Goal: Information Seeking & Learning: Check status

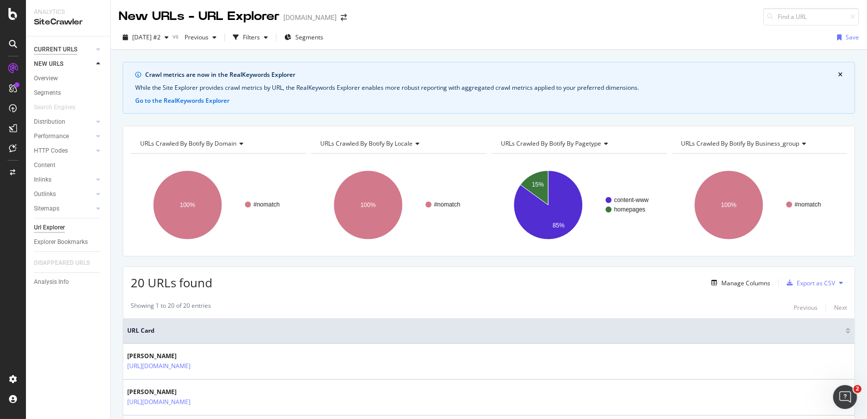
click at [58, 47] on div "CURRENT URLS" at bounding box center [55, 49] width 43 height 10
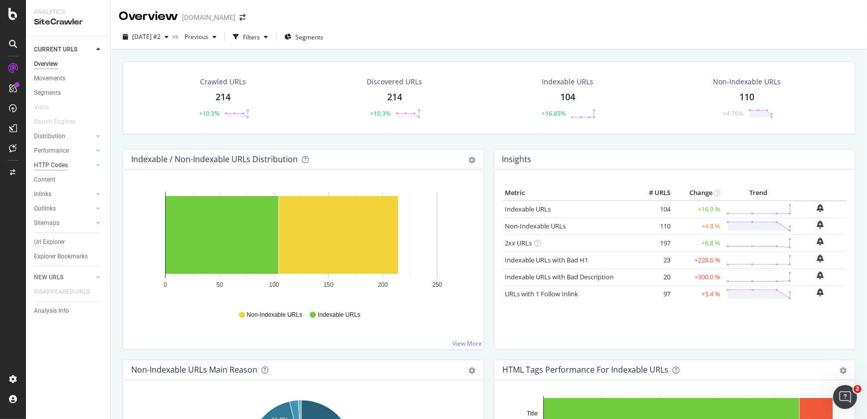
click at [59, 167] on div "HTTP Codes" at bounding box center [51, 165] width 34 height 10
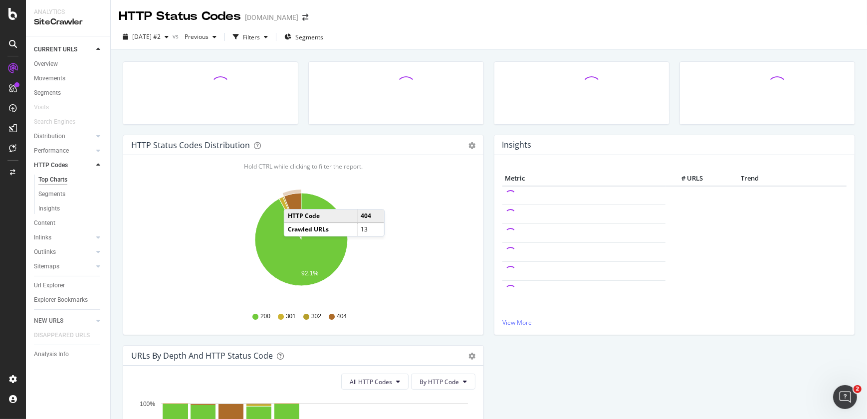
click at [294, 199] on icon "A chart." at bounding box center [292, 216] width 17 height 46
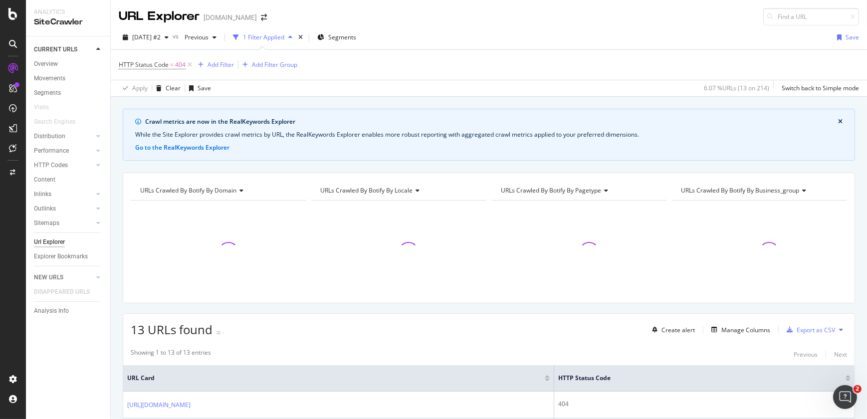
scroll to position [366, 0]
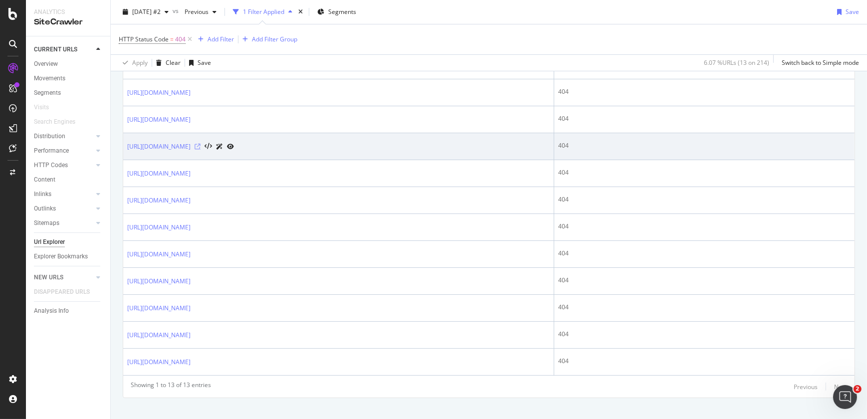
click at [201, 146] on icon at bounding box center [198, 147] width 6 height 6
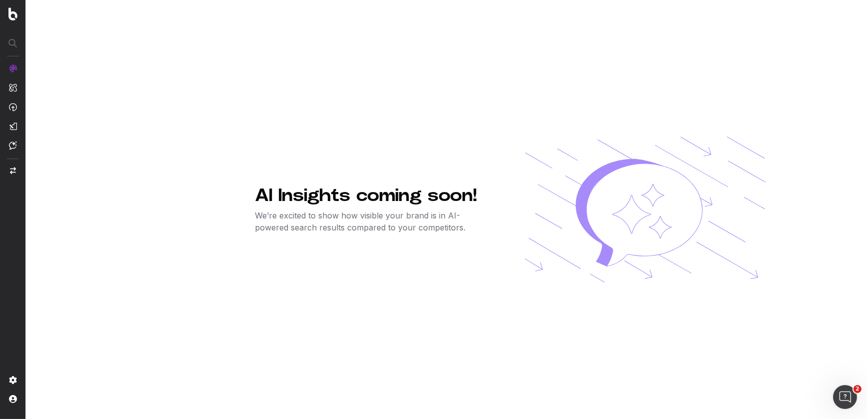
click at [728, 56] on div "AI Insights coming soon! We’re excited to show how visible your brand is in AI-…" at bounding box center [510, 209] width 511 height 419
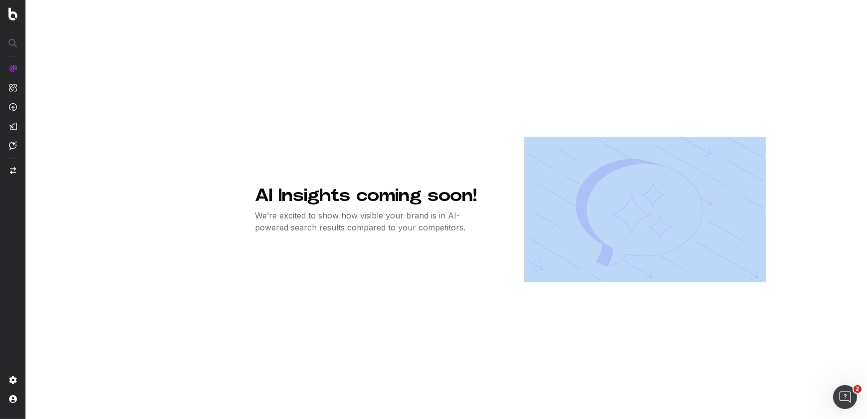
click at [728, 56] on div "AI Insights coming soon! We’re excited to show how visible your brand is in AI-…" at bounding box center [510, 209] width 511 height 419
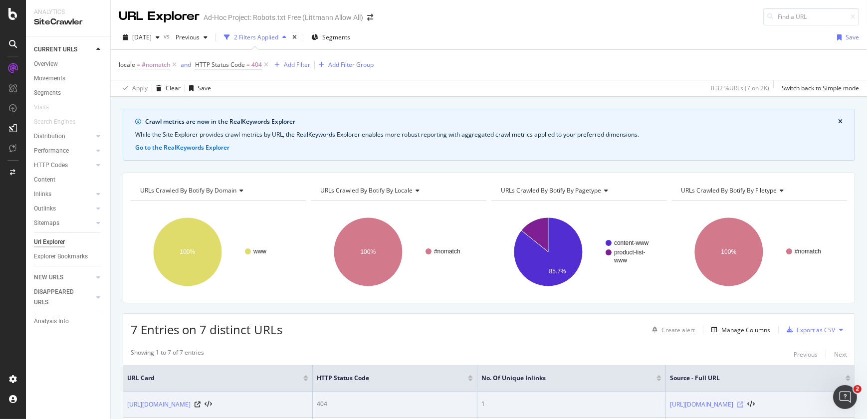
click at [743, 404] on icon at bounding box center [740, 405] width 6 height 6
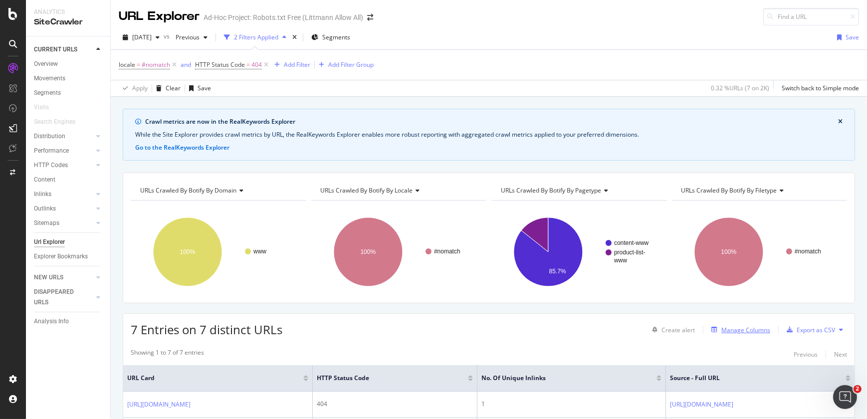
click at [727, 328] on div "Manage Columns" at bounding box center [745, 330] width 49 height 8
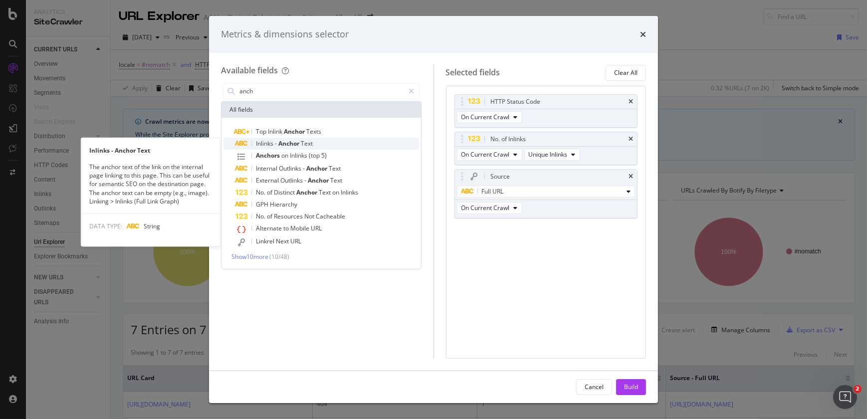
type input "anch"
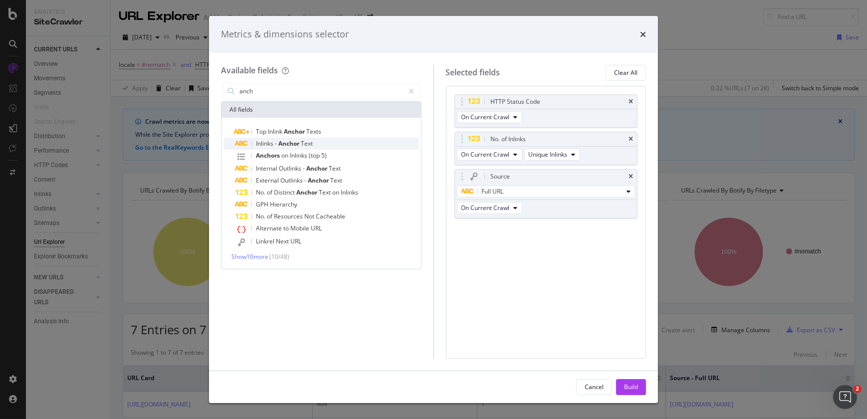
click at [328, 145] on div "Inlinks - Anchor Text" at bounding box center [327, 144] width 184 height 12
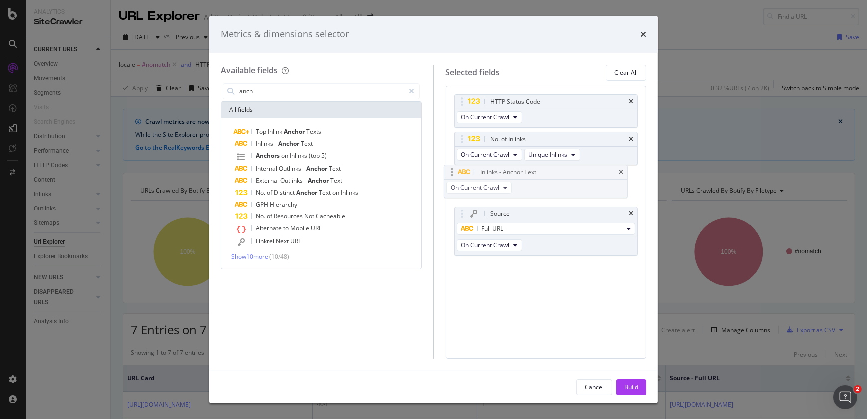
drag, startPoint x: 544, startPoint y: 230, endPoint x: 534, endPoint y: 173, distance: 58.2
click at [534, 173] on body "Analytics SiteCrawler CURRENT URLS Overview Movements Segments Visits Search En…" at bounding box center [433, 209] width 867 height 419
click at [630, 388] on div "Build" at bounding box center [631, 387] width 14 height 8
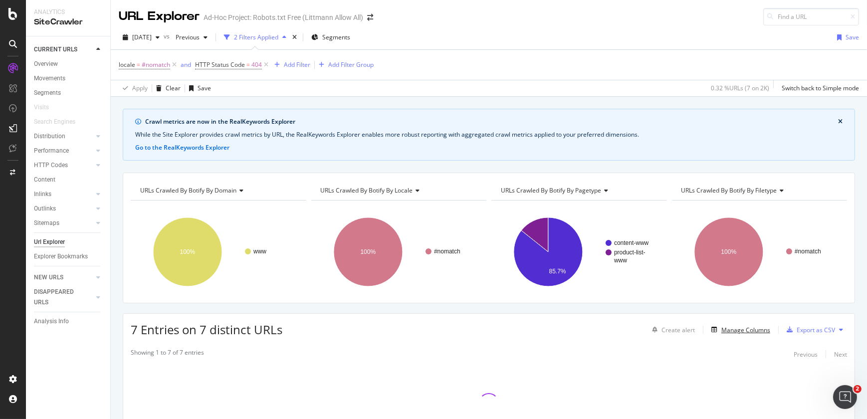
scroll to position [79, 0]
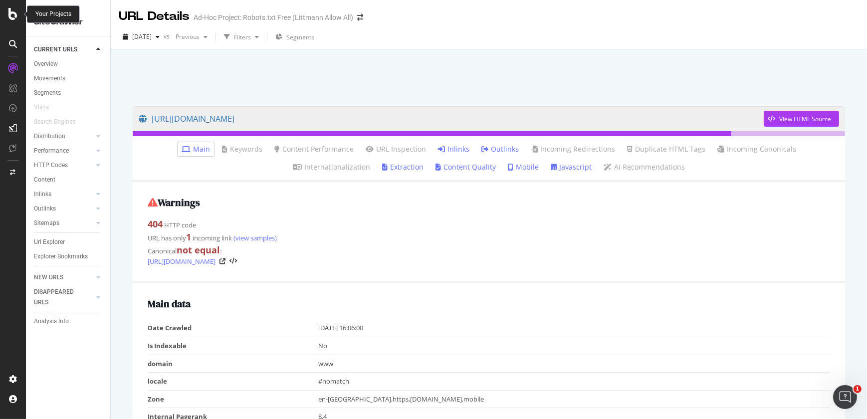
click at [16, 15] on icon at bounding box center [12, 14] width 9 height 12
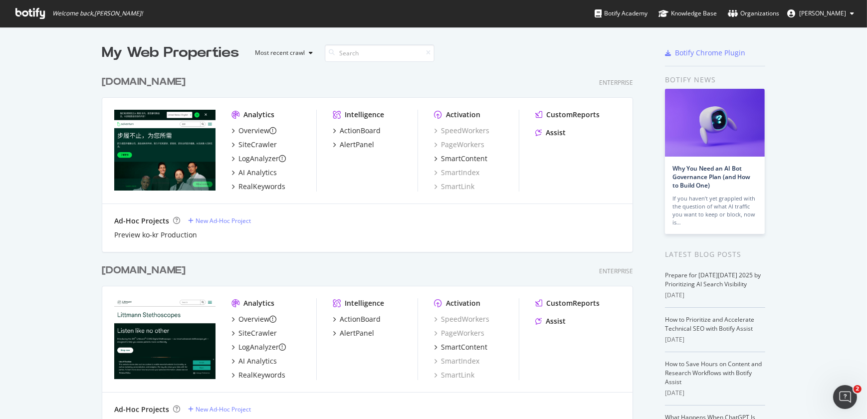
scroll to position [366, 0]
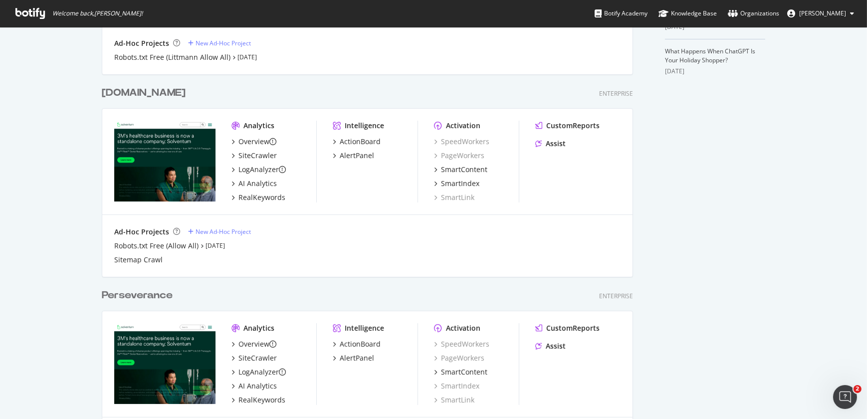
click at [156, 93] on div "solventum.com" at bounding box center [144, 93] width 84 height 14
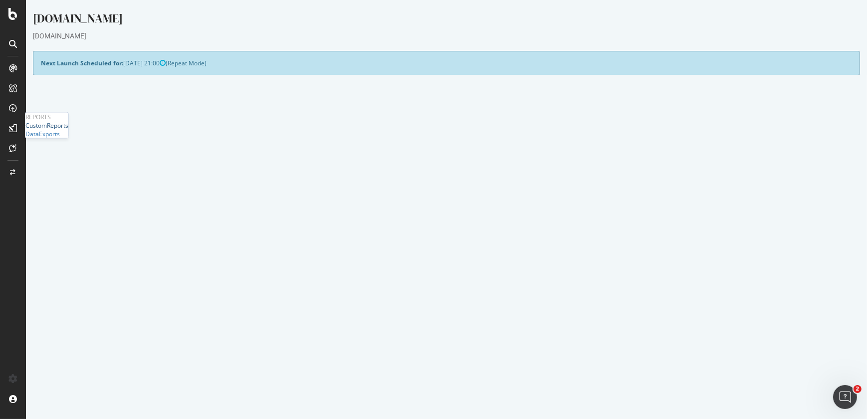
click at [52, 130] on div "CustomReports" at bounding box center [46, 125] width 43 height 8
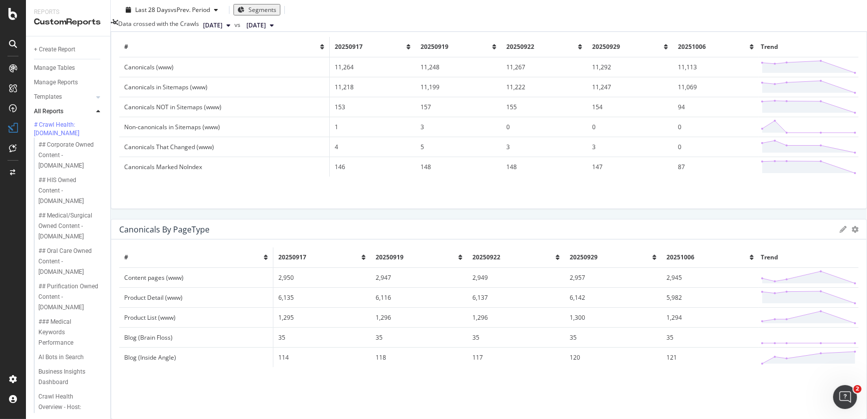
scroll to position [114, 0]
